Goal: Information Seeking & Learning: Learn about a topic

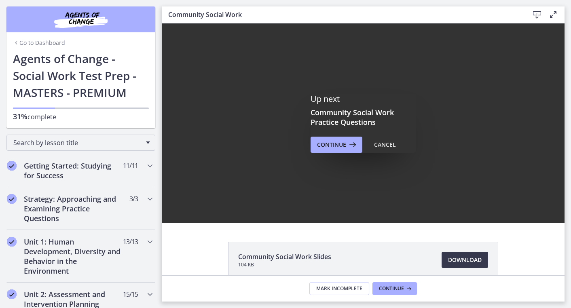
scroll to position [315, 0]
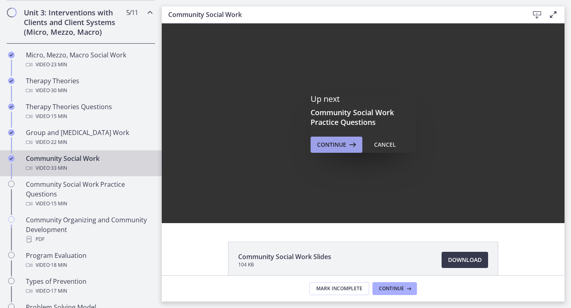
click at [336, 145] on span "Continue" at bounding box center [331, 145] width 29 height 10
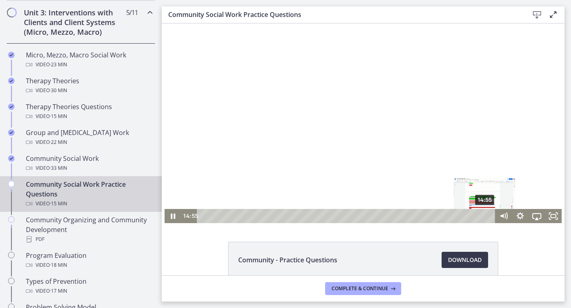
click at [485, 216] on div "14:55" at bounding box center [347, 216] width 288 height 14
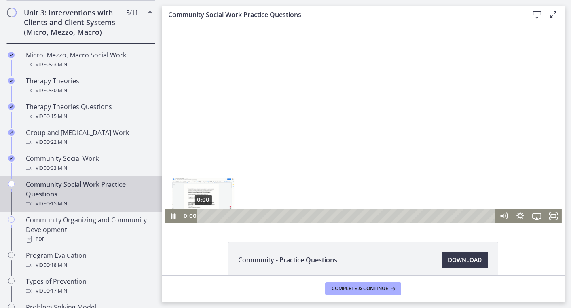
click at [203, 215] on div "0:00" at bounding box center [347, 216] width 288 height 14
click at [174, 215] on icon "Pause" at bounding box center [173, 215] width 20 height 17
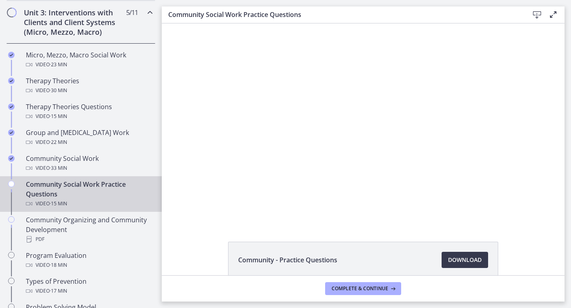
drag, startPoint x: 158, startPoint y: 187, endPoint x: 159, endPoint y: 198, distance: 10.5
click at [159, 198] on link "Community Social Work Practice Questions Video · 15 min" at bounding box center [81, 194] width 162 height 36
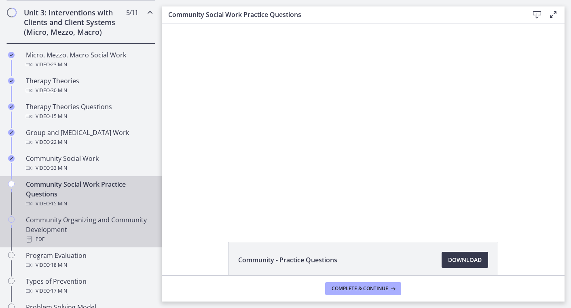
click at [72, 219] on div "Community Organizing and Community Development PDF" at bounding box center [89, 229] width 126 height 29
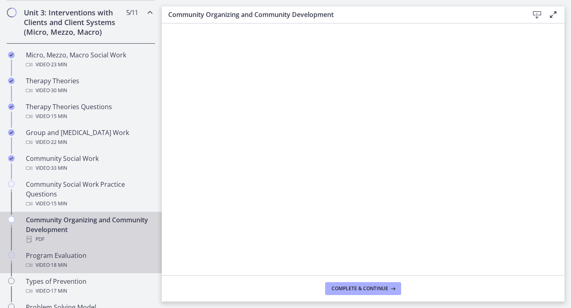
click at [49, 257] on div "Program Evaluation Video · 18 min" at bounding box center [89, 260] width 126 height 19
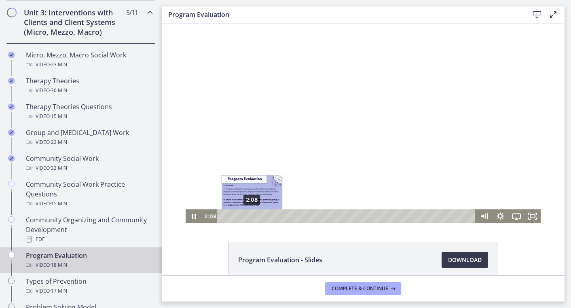
click at [252, 216] on div "2:08" at bounding box center [347, 216] width 249 height 14
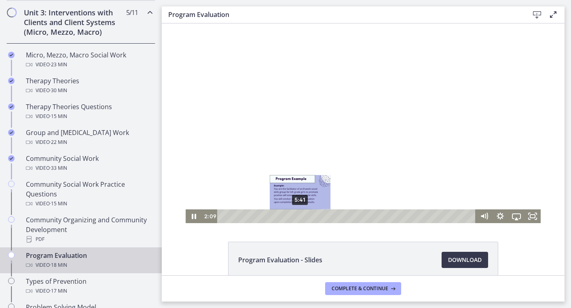
click at [300, 216] on div "5:41" at bounding box center [347, 216] width 249 height 14
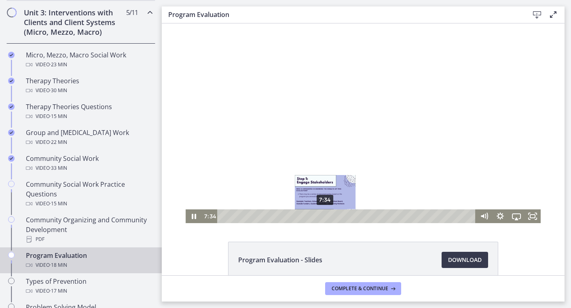
click at [325, 215] on div "7:34" at bounding box center [347, 216] width 249 height 14
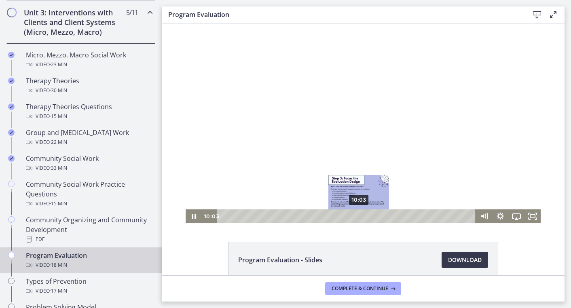
click at [359, 215] on div "10:03" at bounding box center [347, 216] width 249 height 14
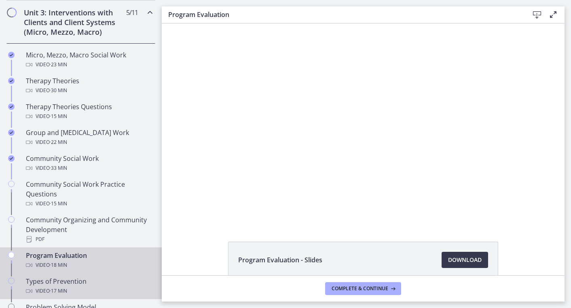
click at [43, 283] on div "Types of Prevention Video · 17 min" at bounding box center [89, 285] width 126 height 19
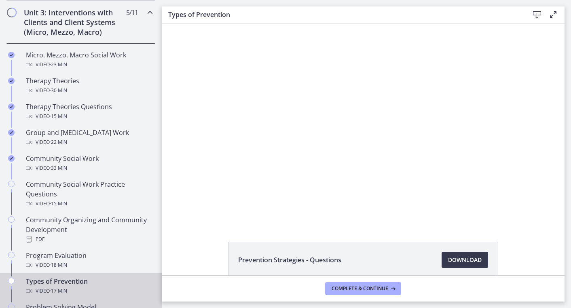
click at [75, 306] on div "Problem Solving Model PDF" at bounding box center [89, 311] width 126 height 19
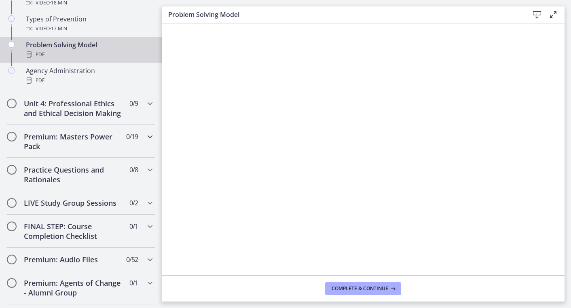
scroll to position [578, 0]
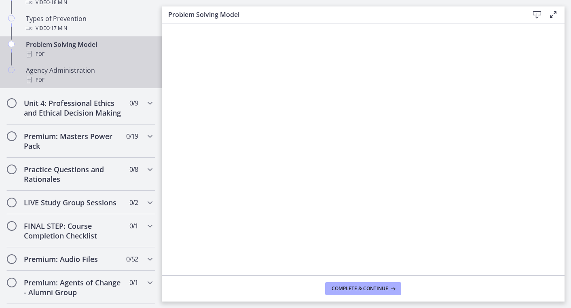
click at [69, 69] on div "Agency Administration PDF" at bounding box center [89, 74] width 126 height 19
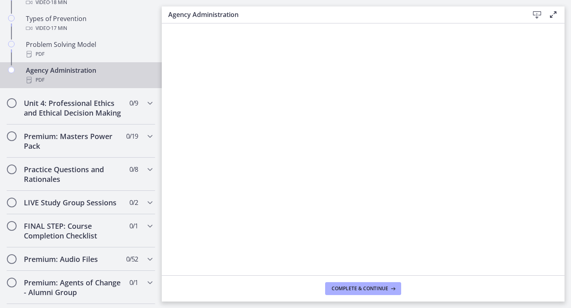
click at [68, 70] on div "Agency Administration PDF" at bounding box center [89, 74] width 126 height 19
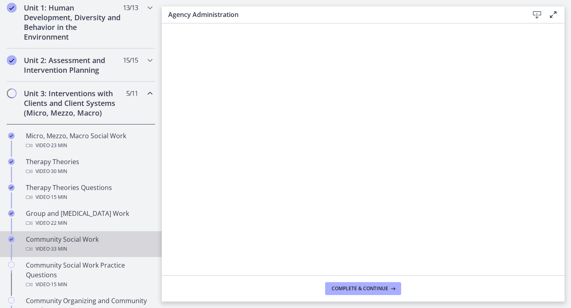
scroll to position [250, 0]
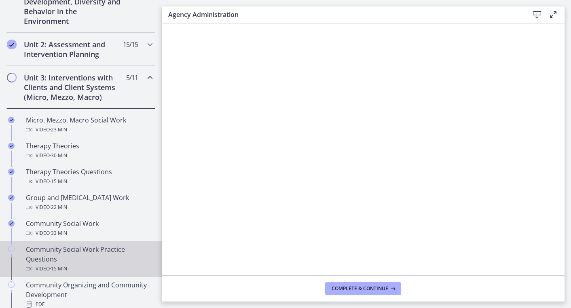
click at [55, 251] on div "Community Social Work Practice Questions Video · 15 min" at bounding box center [89, 259] width 126 height 29
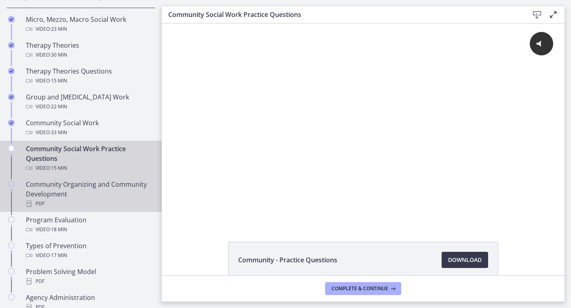
scroll to position [351, 0]
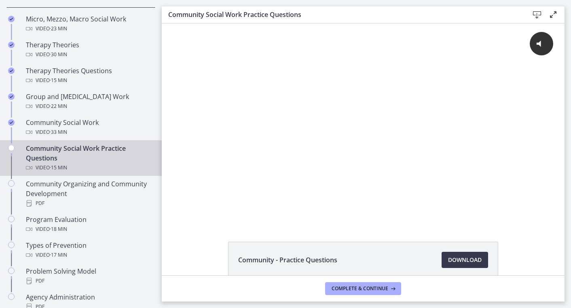
click at [107, 148] on div "Community Social Work Practice Questions Video · 15 min" at bounding box center [89, 158] width 126 height 29
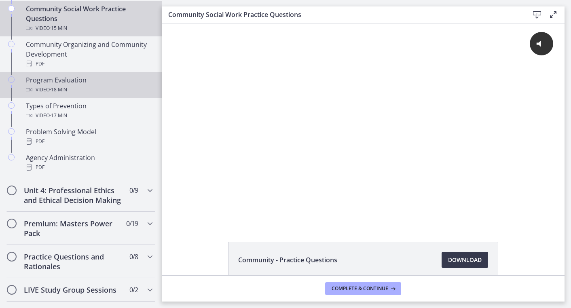
scroll to position [491, 0]
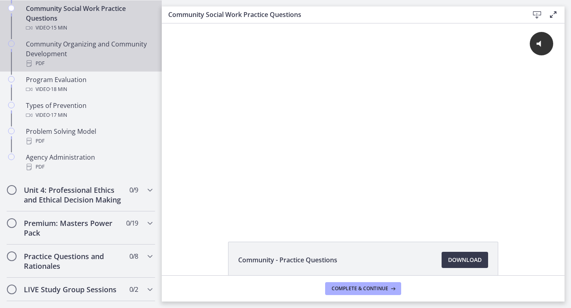
click at [79, 43] on div "Community Organizing and Community Development PDF" at bounding box center [89, 53] width 126 height 29
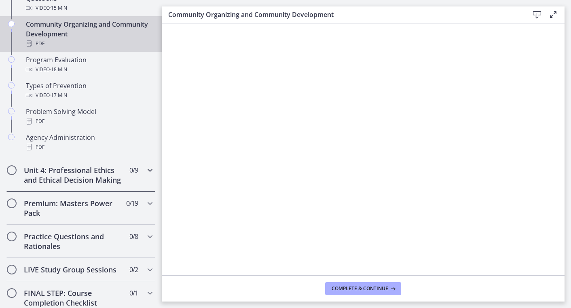
scroll to position [504, 0]
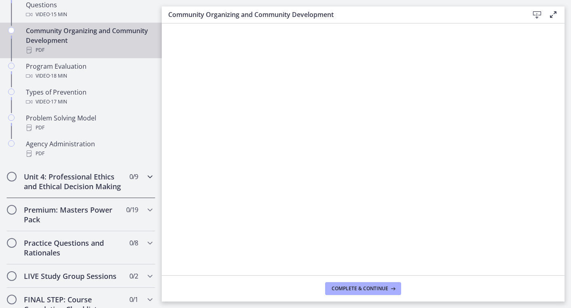
click at [75, 179] on h2 "Unit 4: Professional Ethics and Ethical Decision Making" at bounding box center [73, 181] width 99 height 19
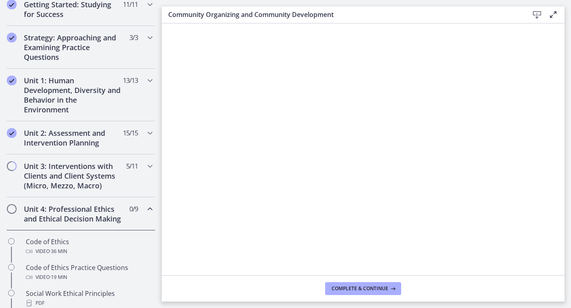
scroll to position [156, 0]
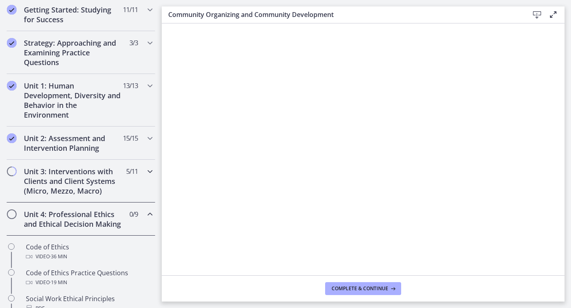
click at [82, 178] on h2 "Unit 3: Interventions with Clients and Client Systems (Micro, Mezzo, Macro)" at bounding box center [73, 181] width 99 height 29
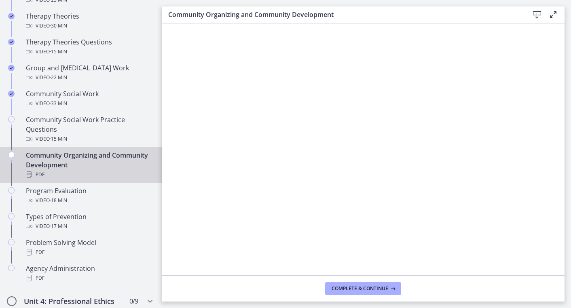
scroll to position [382, 0]
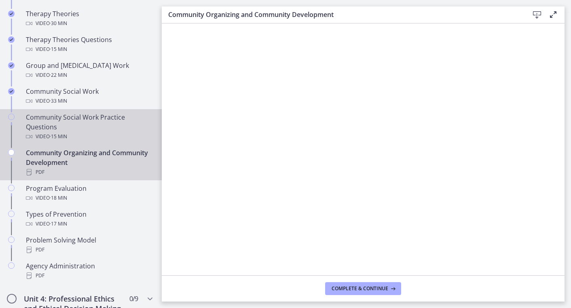
click at [93, 121] on div "Community Social Work Practice Questions Video · 15 min" at bounding box center [89, 126] width 126 height 29
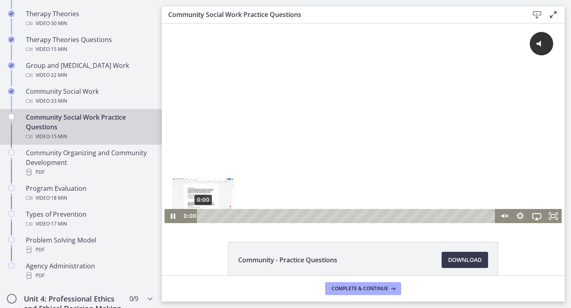
drag, startPoint x: 209, startPoint y: 216, endPoint x: 203, endPoint y: 216, distance: 6.1
click at [203, 216] on div "Playbar" at bounding box center [203, 216] width 4 height 4
click at [173, 214] on icon "Pause" at bounding box center [173, 215] width 20 height 17
